Goal: Task Accomplishment & Management: Manage account settings

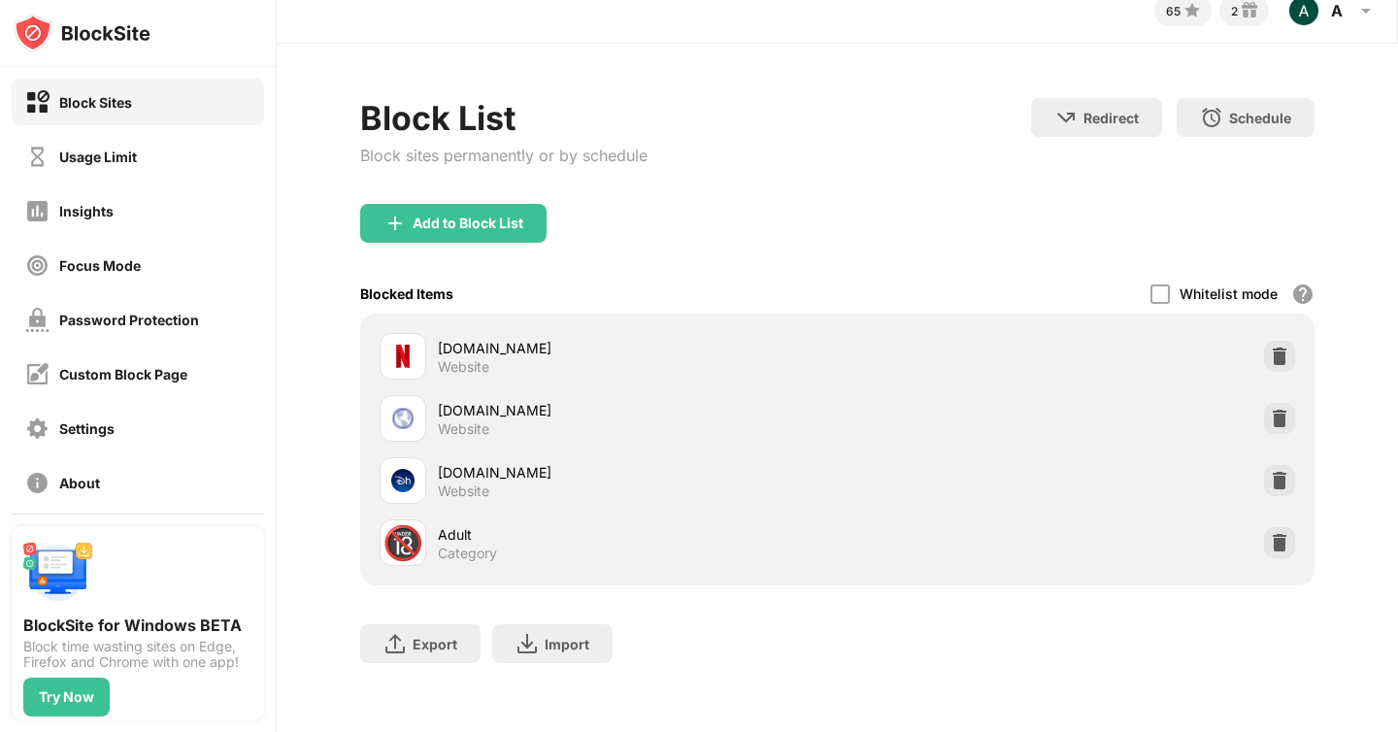
scroll to position [27, 0]
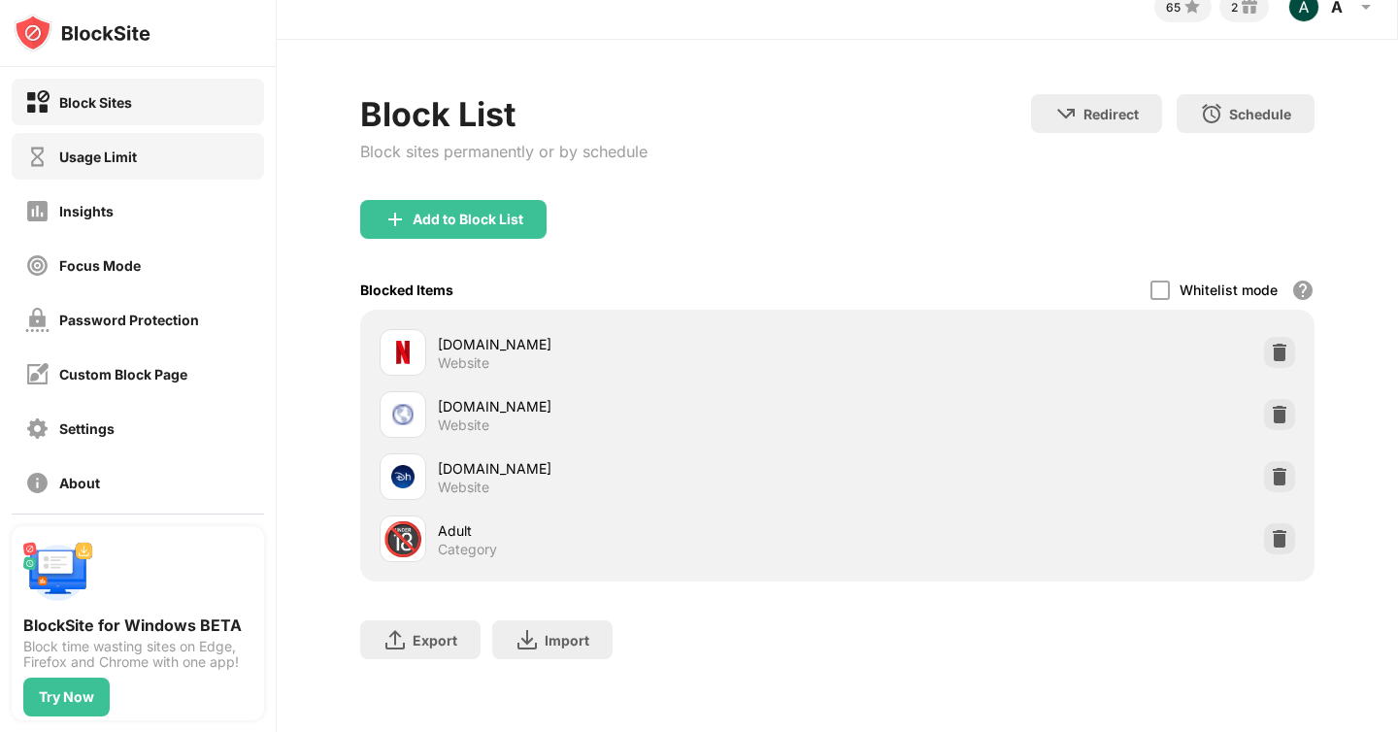
click at [97, 155] on div "Usage Limit" at bounding box center [98, 156] width 78 height 16
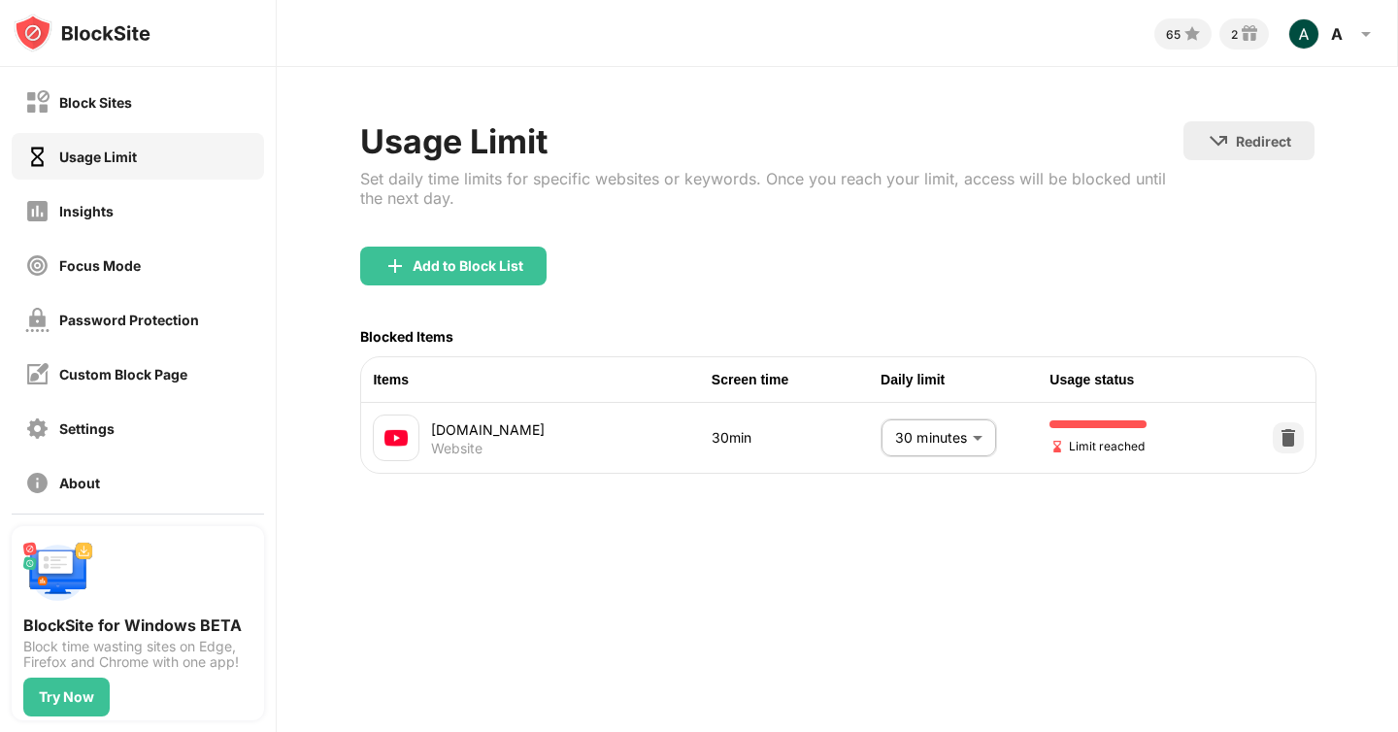
click at [925, 438] on body "Block Sites Usage Limit Insights Focus Mode Password Protection Custom Block Pa…" at bounding box center [699, 366] width 1398 height 732
click at [911, 558] on p "60 minutes" at bounding box center [923, 552] width 99 height 21
type input "**"
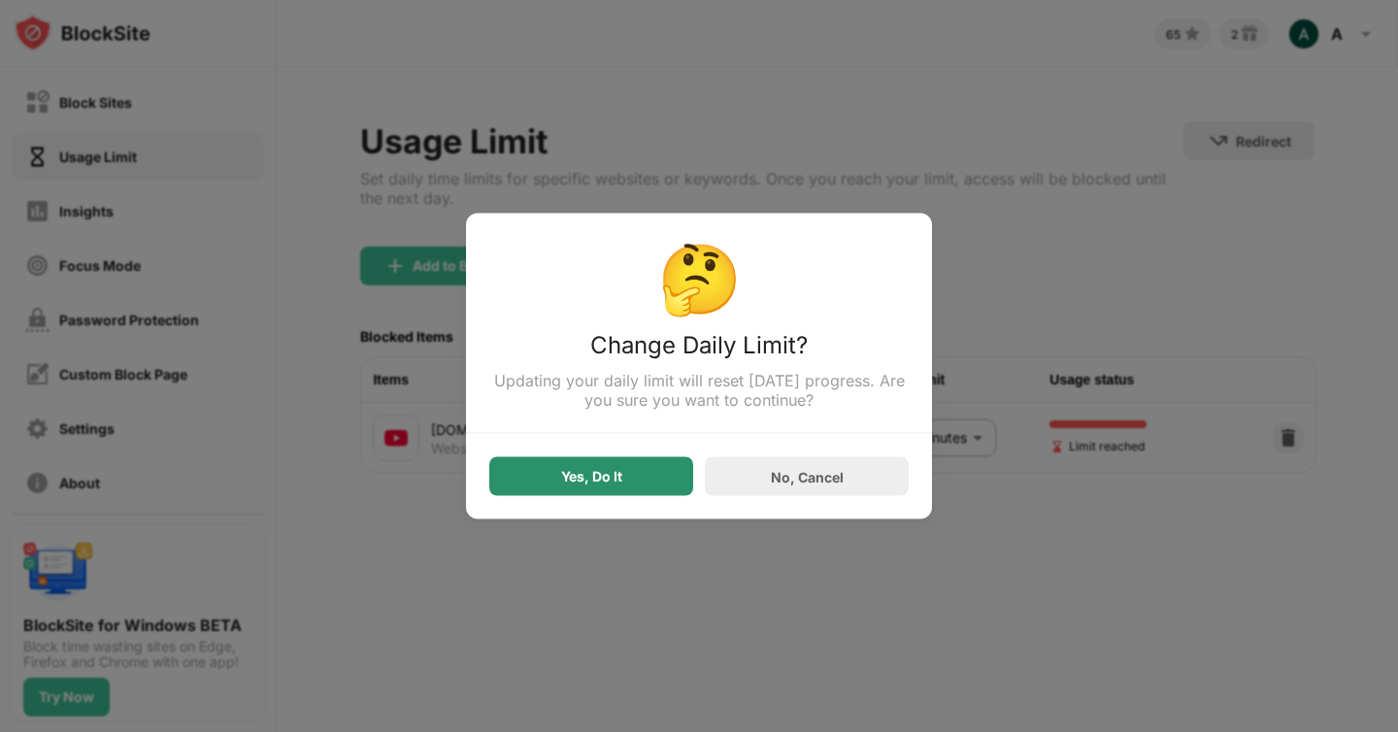
click at [607, 489] on div "Yes, Do It" at bounding box center [591, 476] width 204 height 39
